Goal: Check status: Check status

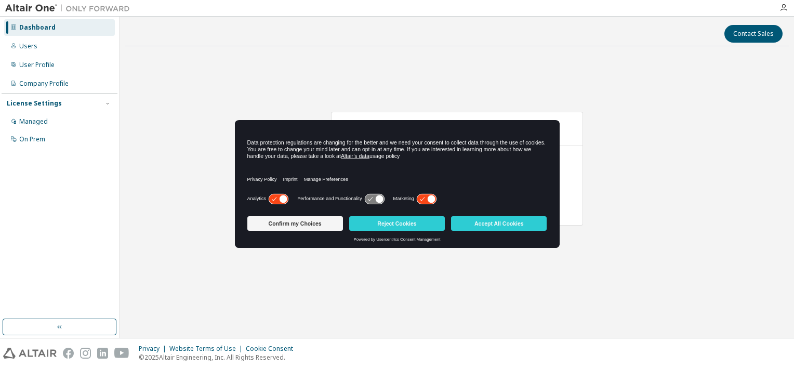
drag, startPoint x: 498, startPoint y: 224, endPoint x: 489, endPoint y: 224, distance: 8.8
click at [498, 224] on button "Accept All Cookies" at bounding box center [499, 223] width 96 height 15
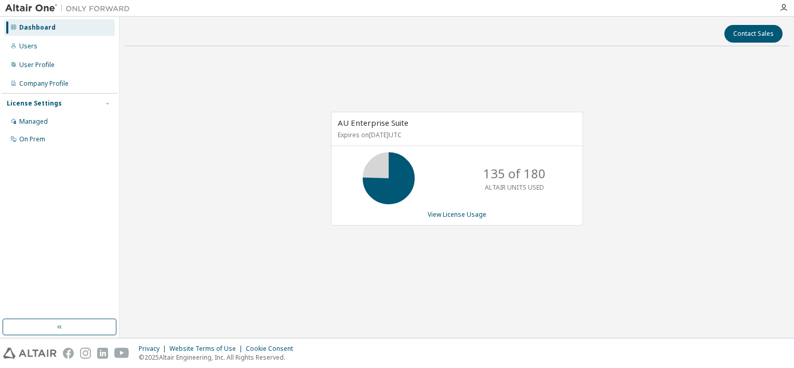
click at [391, 180] on icon at bounding box center [389, 178] width 26 height 26
click at [449, 214] on link "View License Usage" at bounding box center [457, 214] width 59 height 9
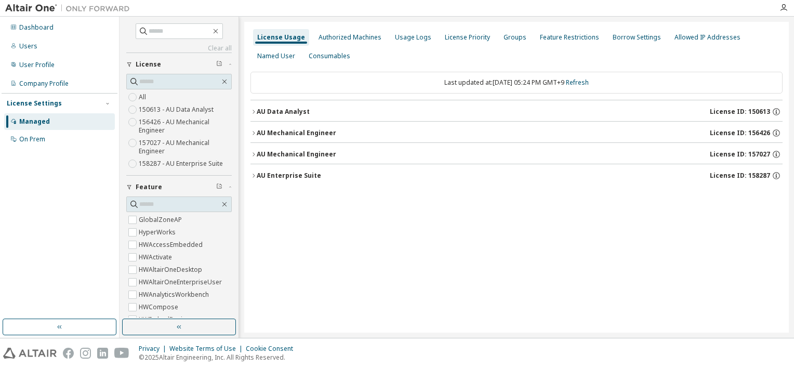
click at [253, 109] on icon "button" at bounding box center [253, 112] width 6 height 6
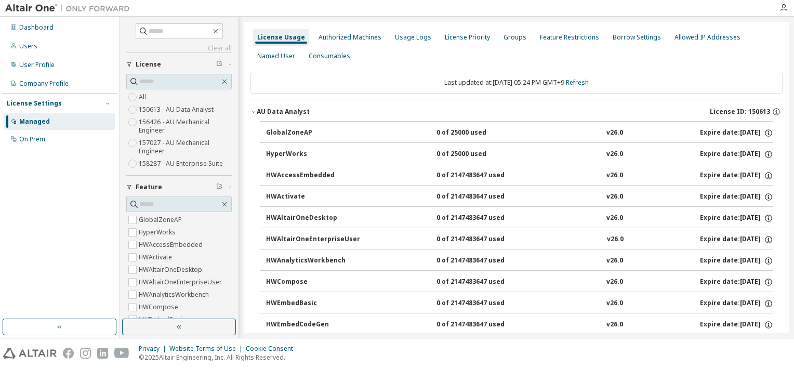
click at [254, 110] on icon "button" at bounding box center [253, 112] width 6 height 6
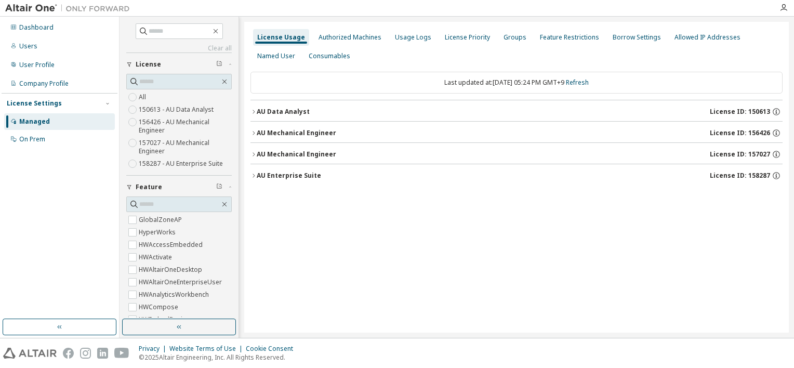
click at [254, 156] on icon "button" at bounding box center [253, 154] width 6 height 6
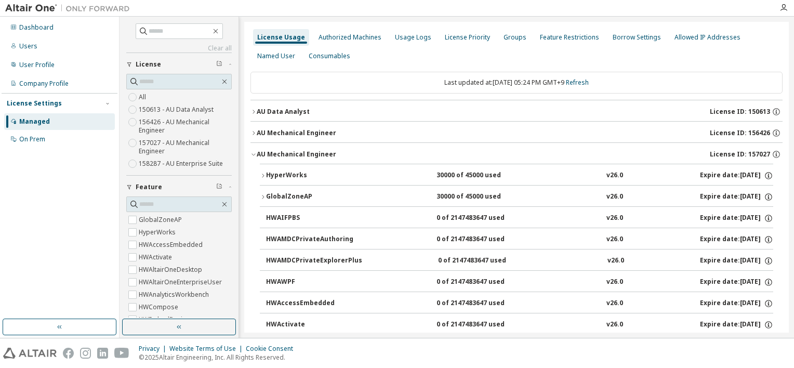
click at [254, 152] on icon "button" at bounding box center [253, 154] width 6 height 6
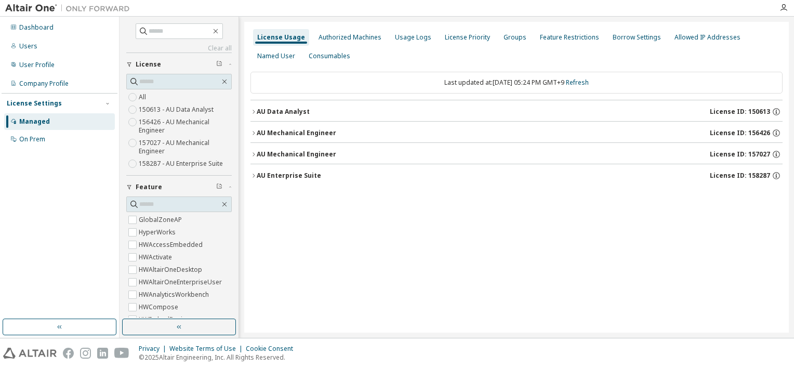
click at [254, 175] on icon "button" at bounding box center [253, 175] width 6 height 6
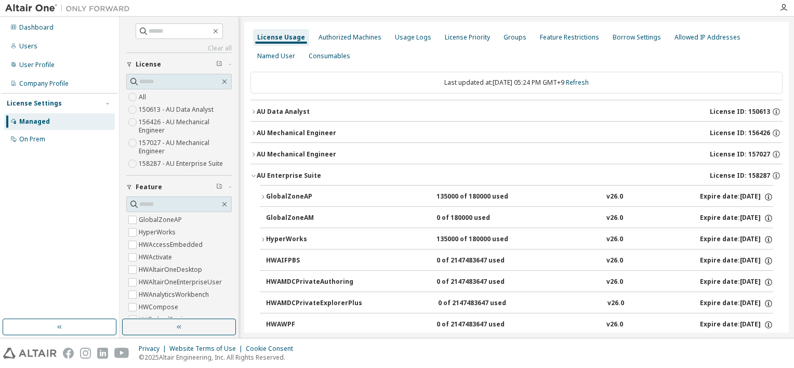
click at [261, 199] on icon "button" at bounding box center [263, 197] width 6 height 6
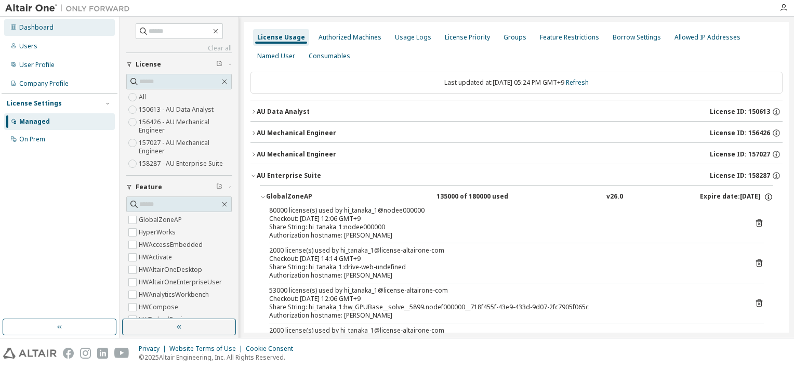
click at [35, 27] on div "Dashboard" at bounding box center [36, 27] width 34 height 8
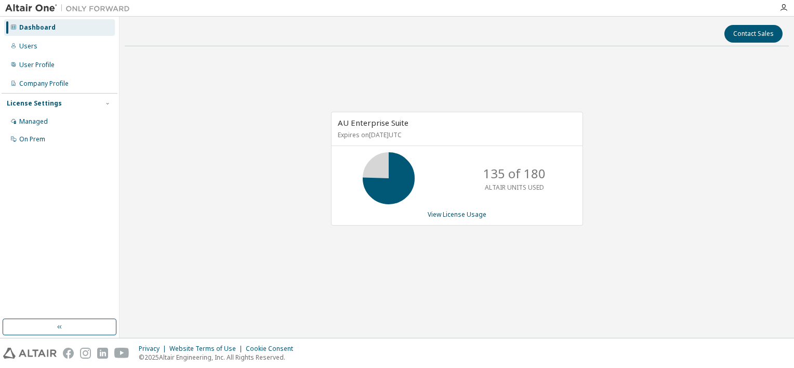
click at [32, 31] on div "Dashboard" at bounding box center [37, 27] width 36 height 8
